Goal: Book appointment/travel/reservation

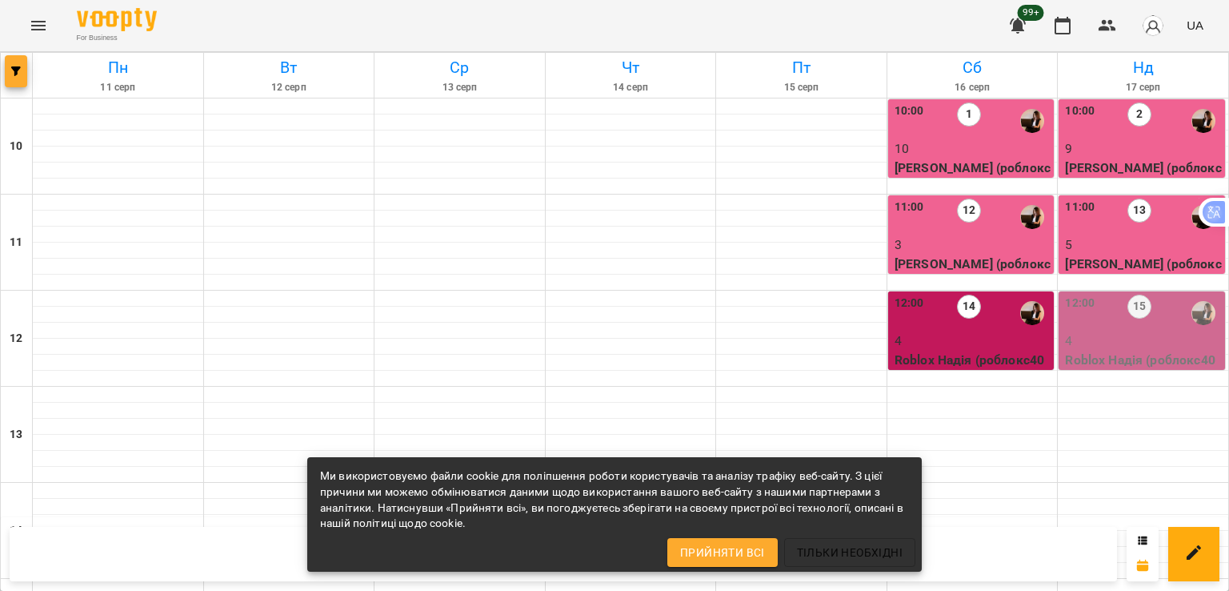
click at [11, 78] on button "button" at bounding box center [16, 71] width 22 height 32
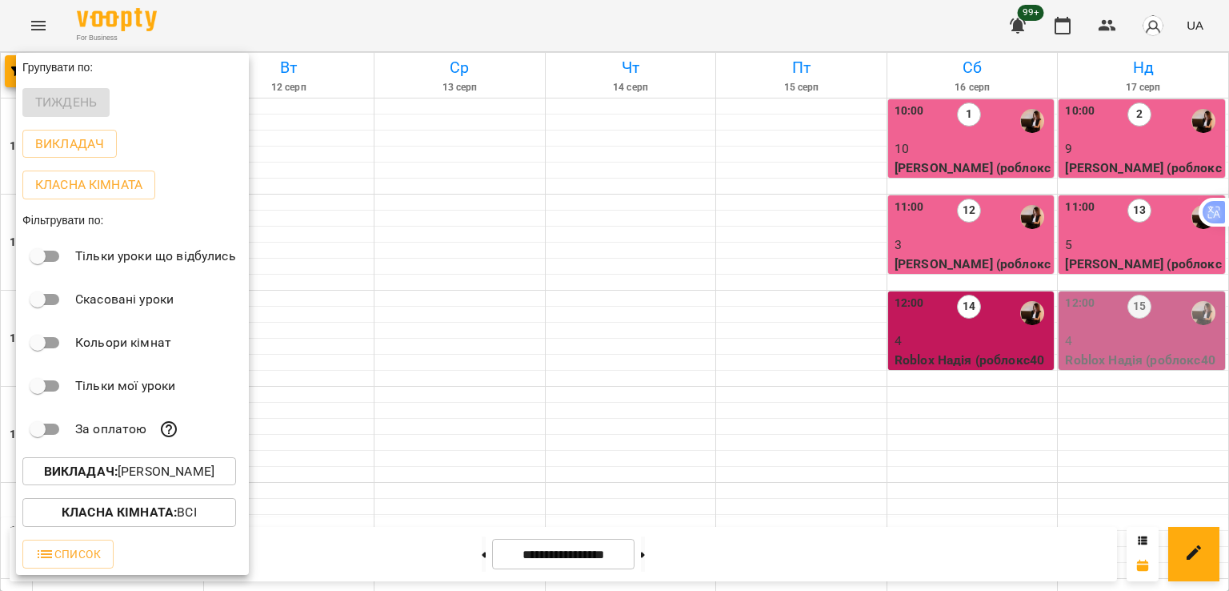
click at [137, 471] on p "Викладач : [PERSON_NAME]" at bounding box center [129, 471] width 170 height 19
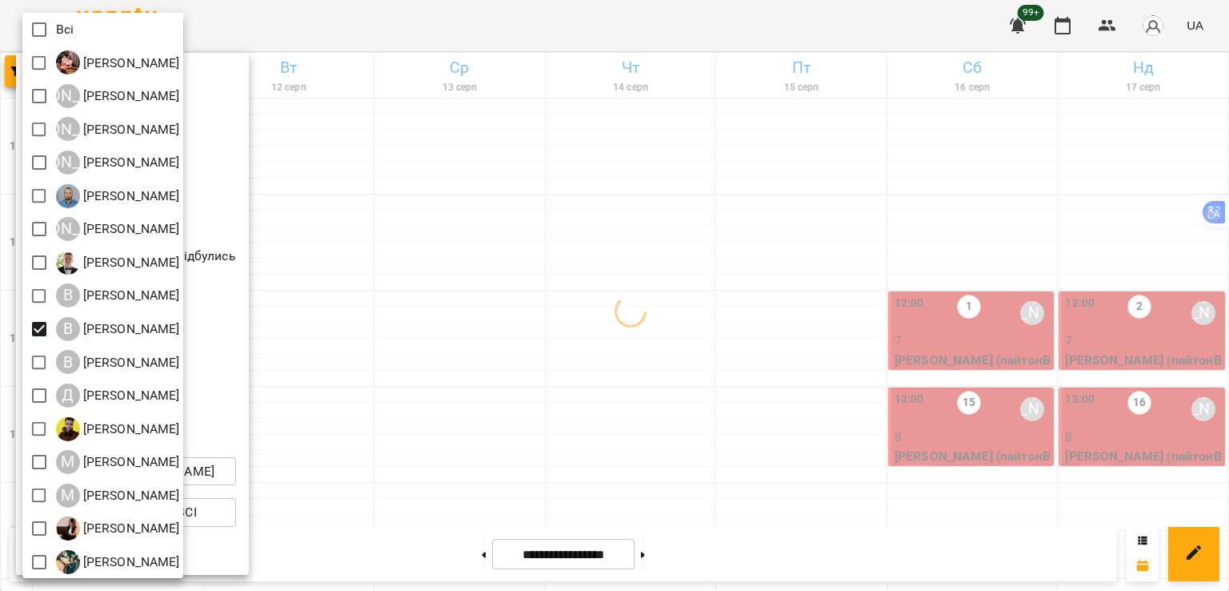
click at [788, 252] on div at bounding box center [614, 295] width 1229 height 591
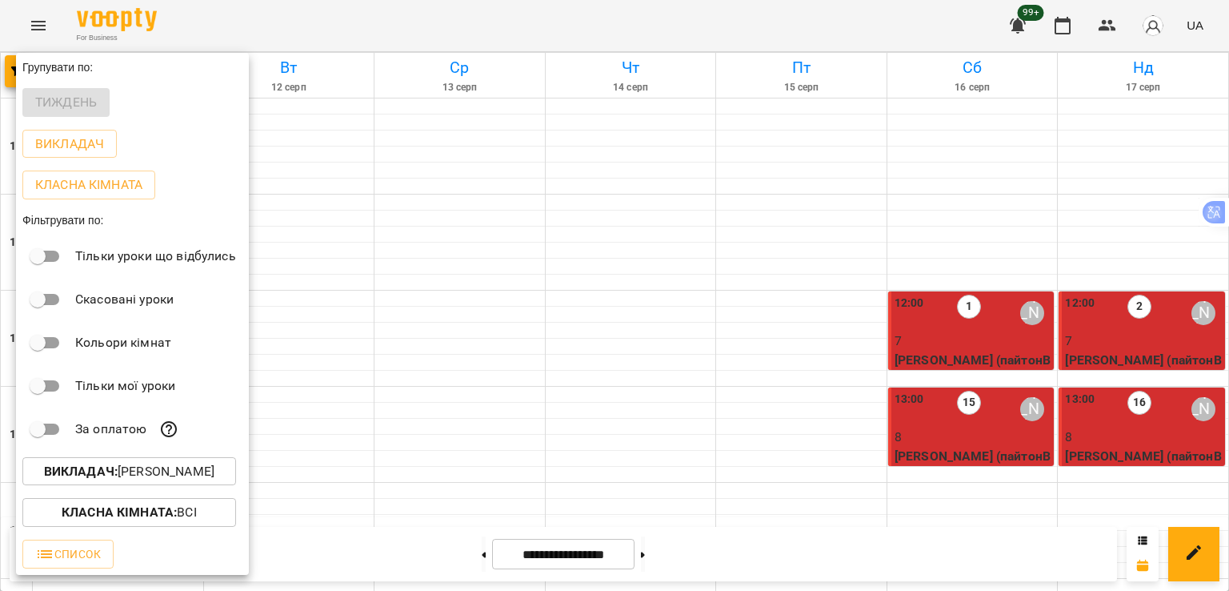
click at [733, 315] on div at bounding box center [614, 295] width 1229 height 591
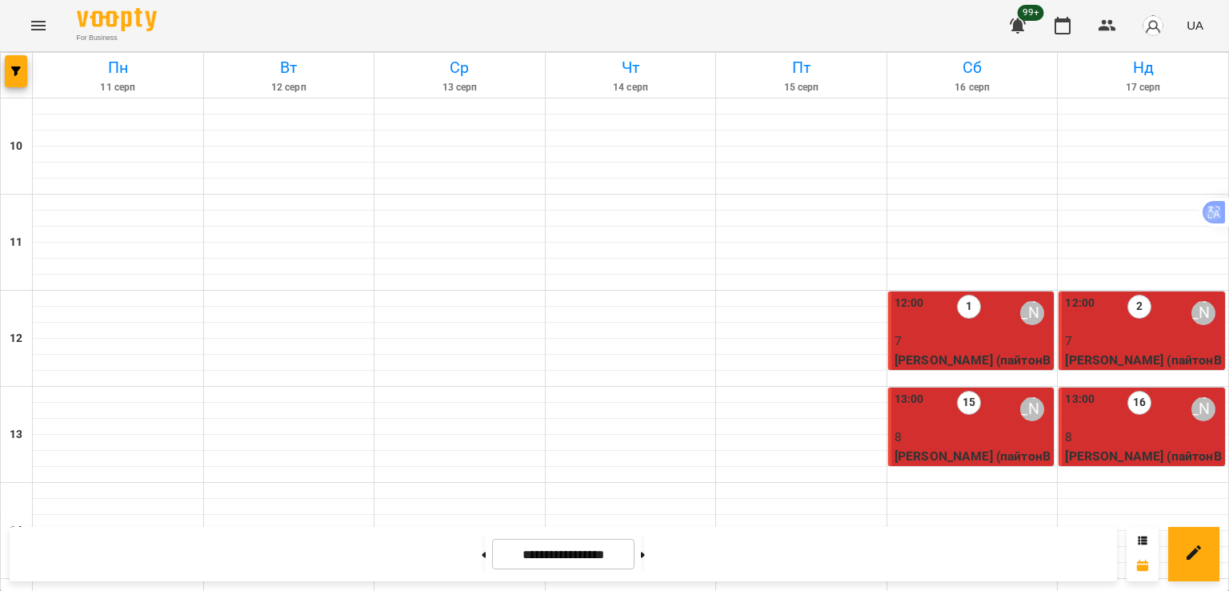
scroll to position [480, 0]
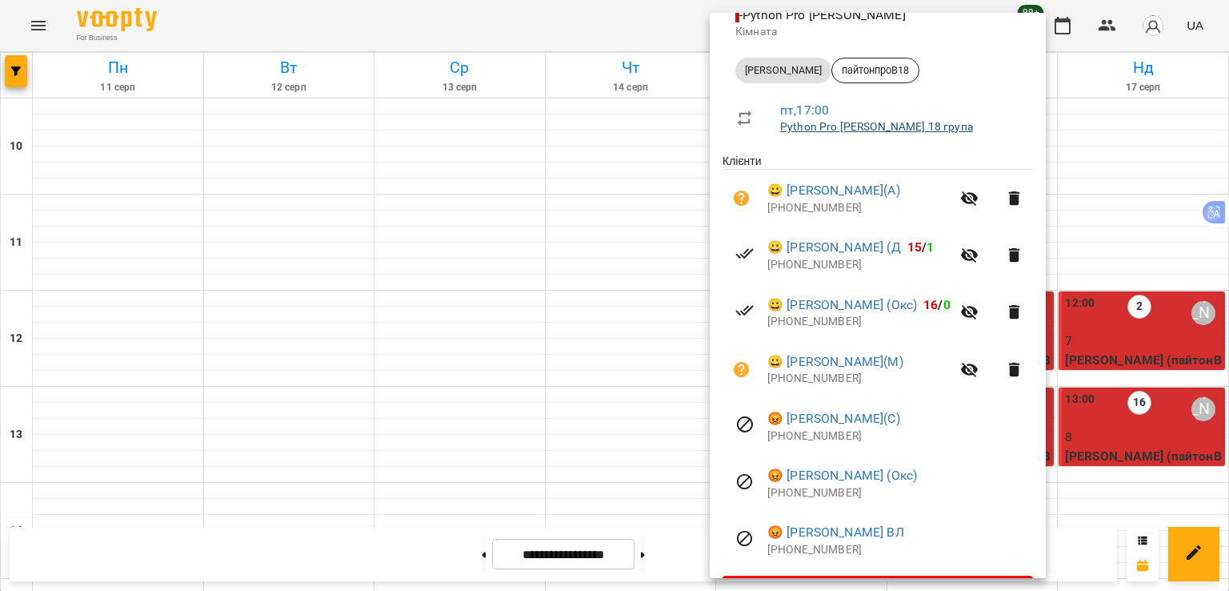
scroll to position [251, 0]
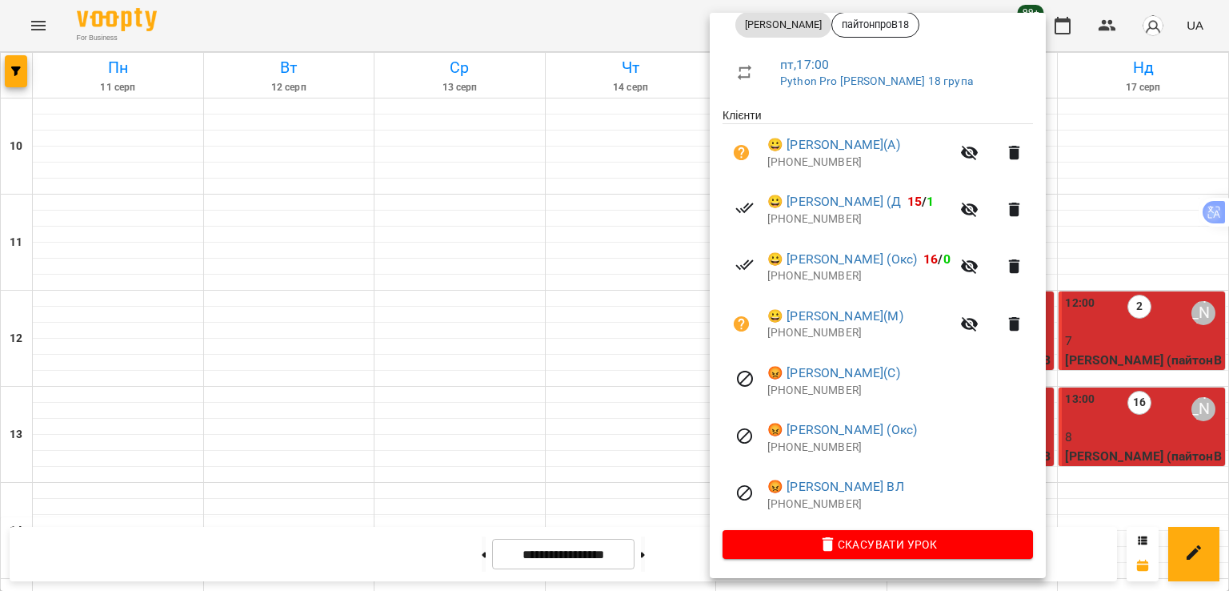
click at [451, 202] on div at bounding box center [614, 295] width 1229 height 591
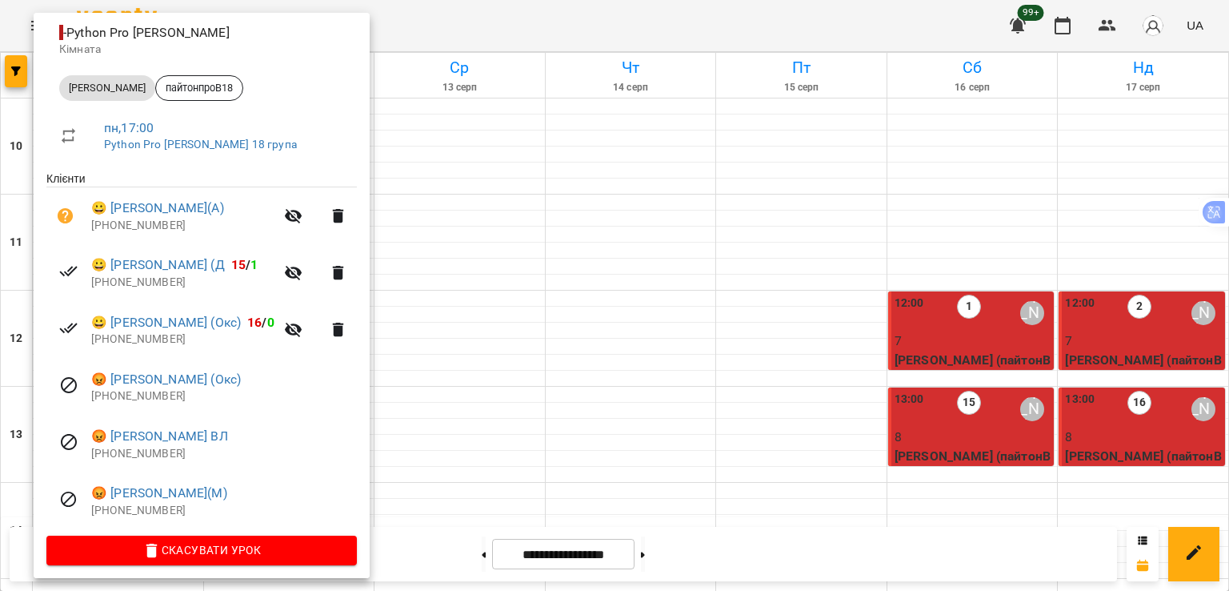
scroll to position [194, 0]
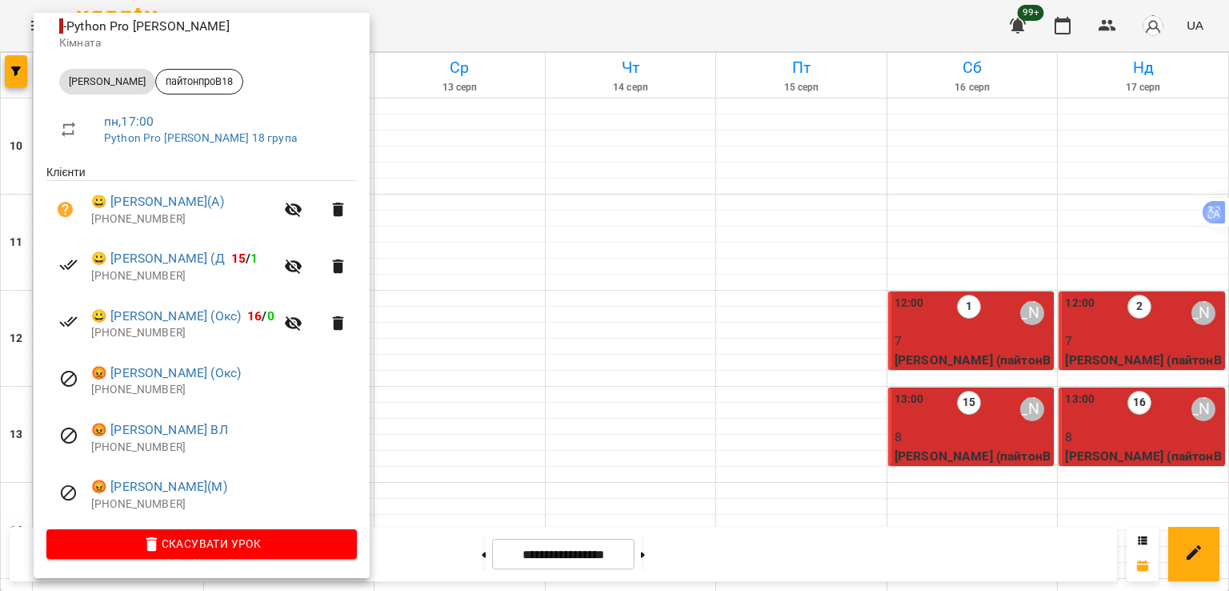
click at [512, 158] on div at bounding box center [614, 295] width 1229 height 591
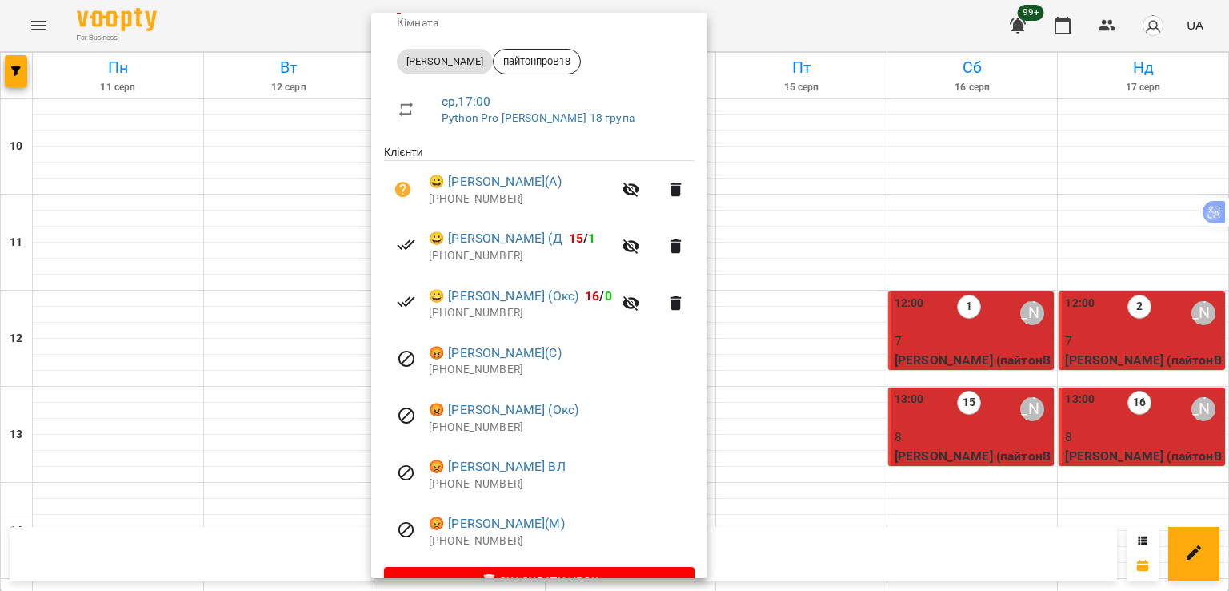
scroll to position [240, 0]
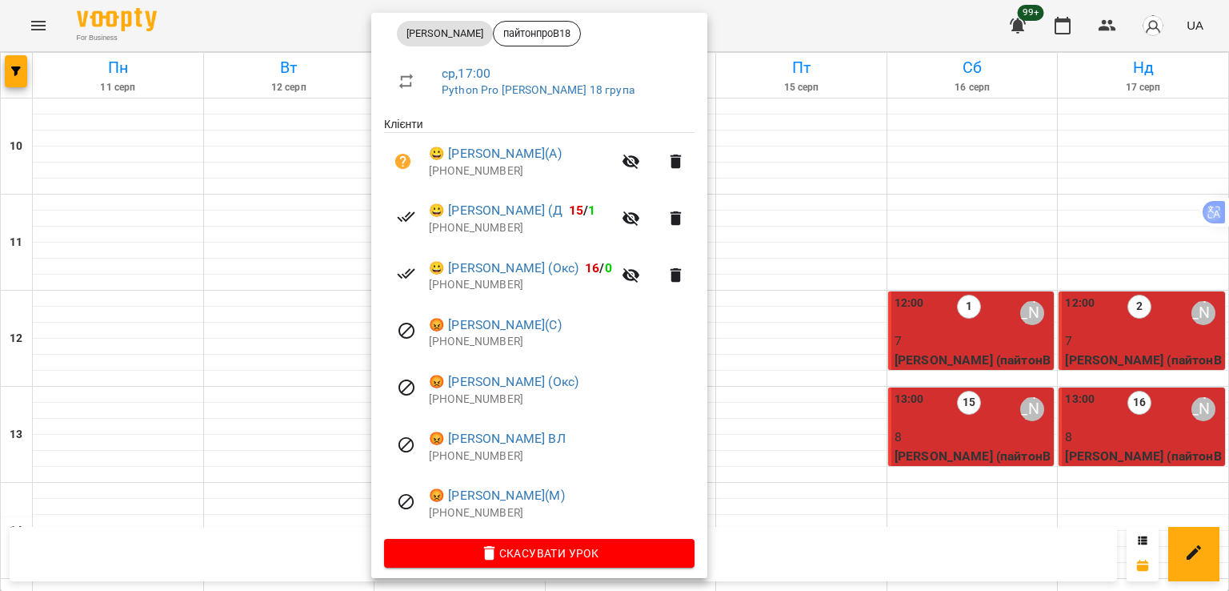
click at [270, 209] on div at bounding box center [614, 295] width 1229 height 591
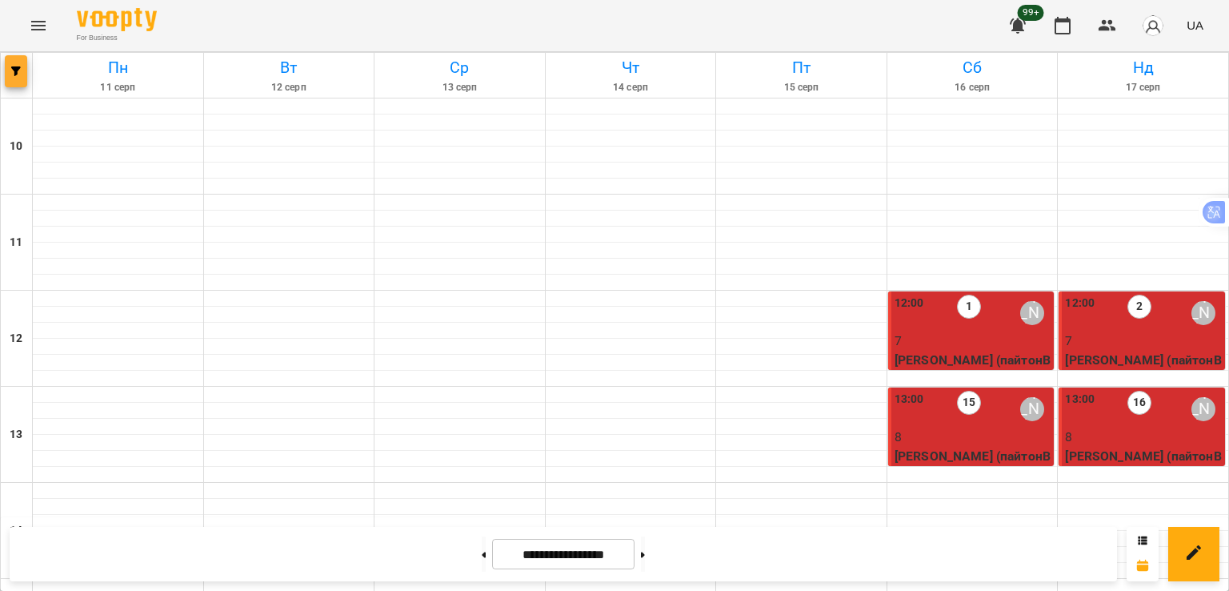
click at [19, 60] on button "button" at bounding box center [16, 71] width 22 height 32
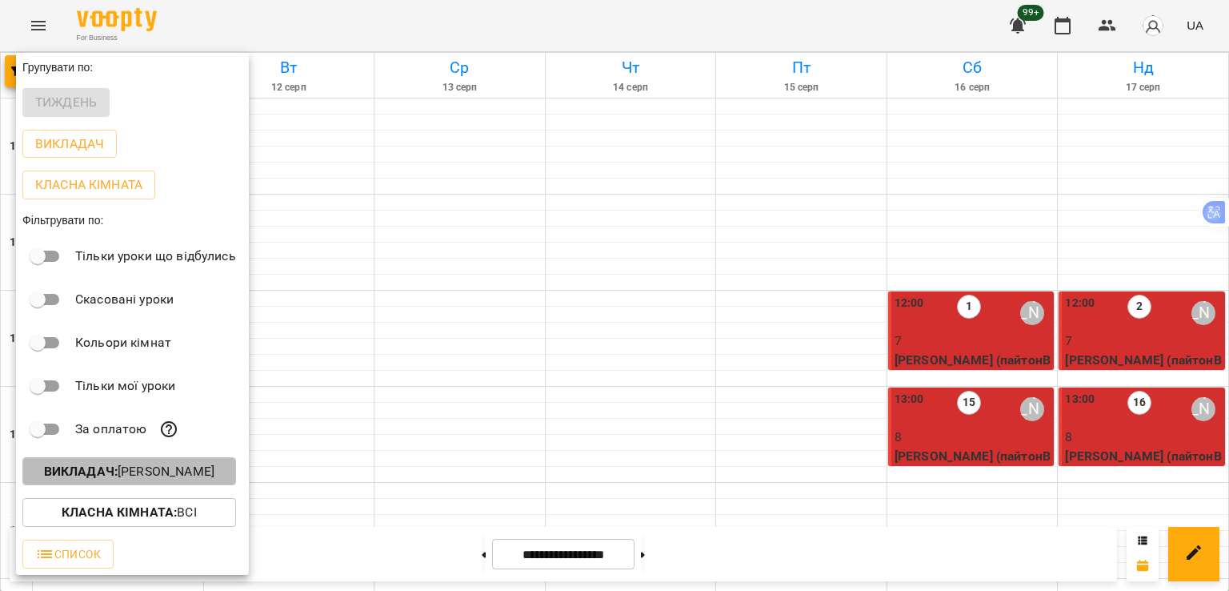
click at [147, 480] on p "Викладач : [PERSON_NAME]" at bounding box center [129, 471] width 170 height 19
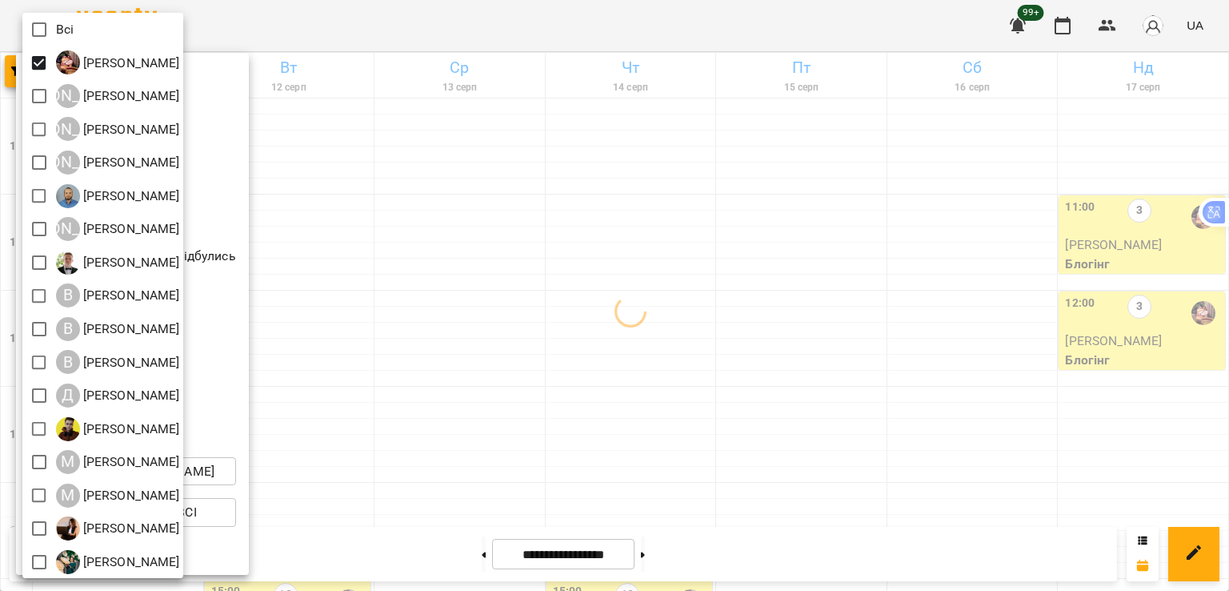
click at [768, 146] on div at bounding box center [614, 295] width 1229 height 591
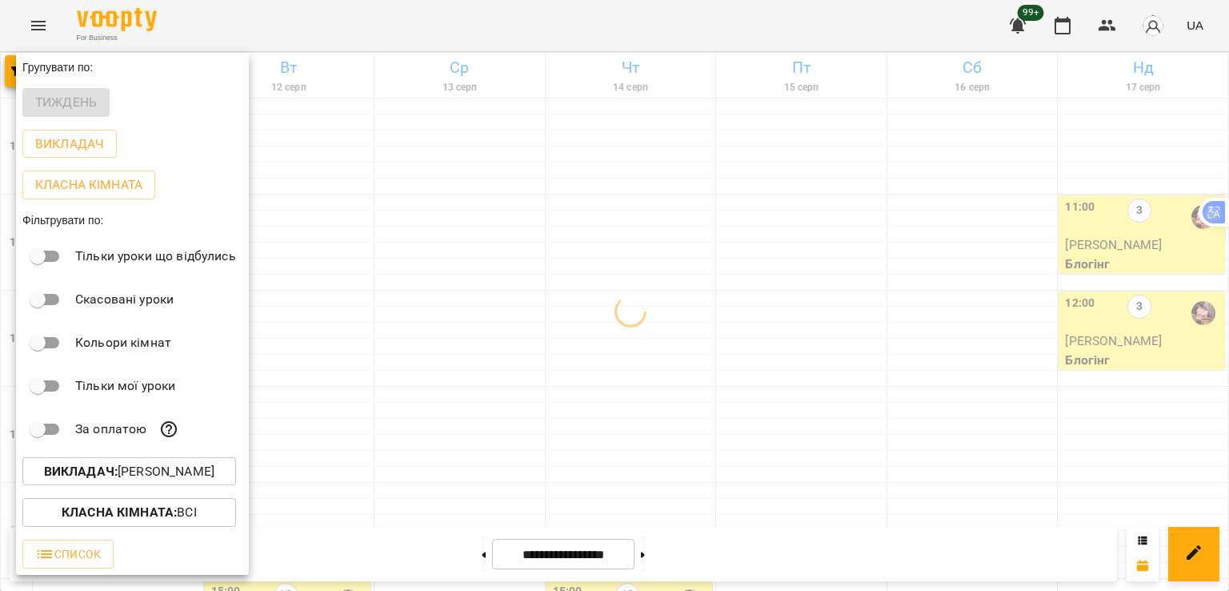
click at [792, 154] on div at bounding box center [614, 295] width 1229 height 591
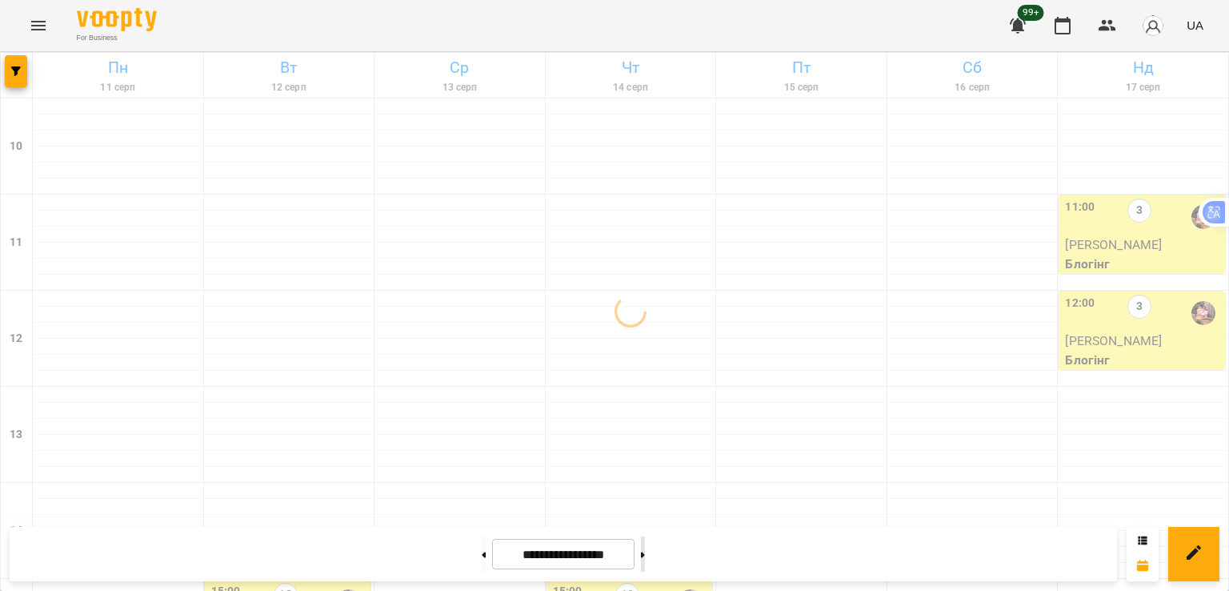
click at [645, 551] on icon at bounding box center [643, 554] width 4 height 6
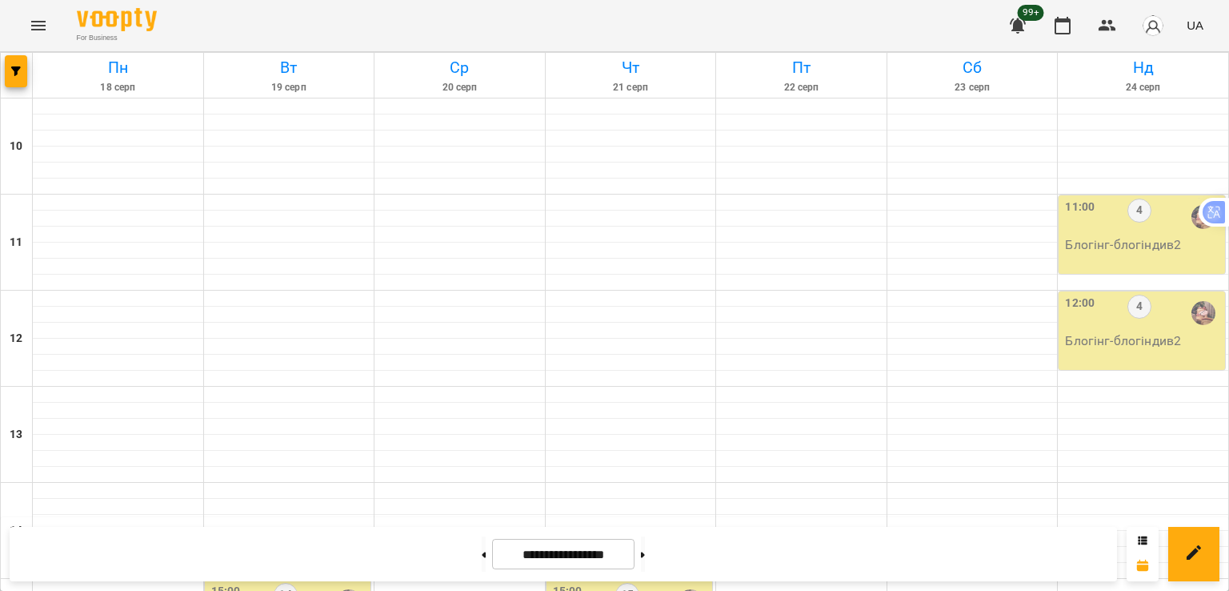
scroll to position [428, 0]
click at [482, 559] on button at bounding box center [484, 553] width 4 height 35
type input "**********"
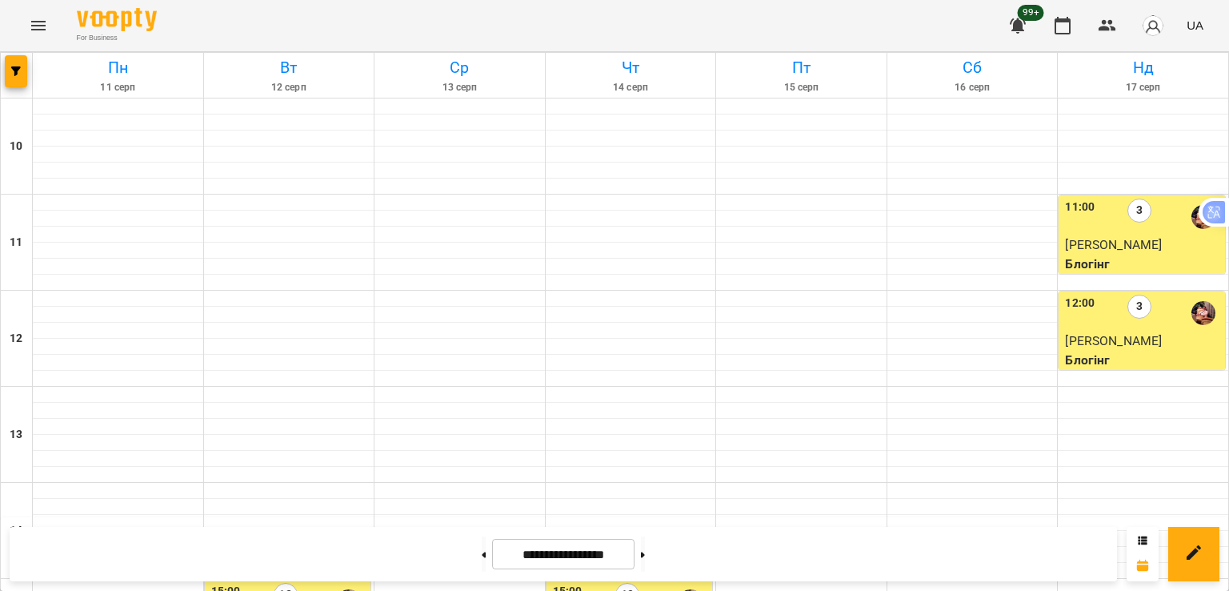
scroll to position [508, 0]
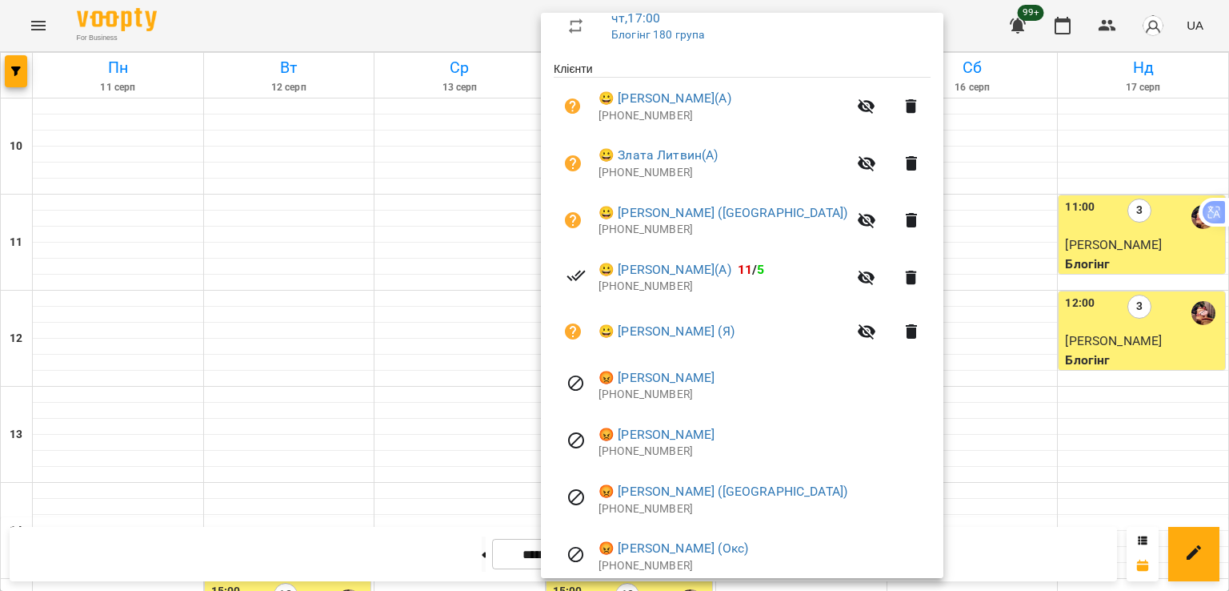
scroll to position [320, 0]
